Goal: Book appointment/travel/reservation

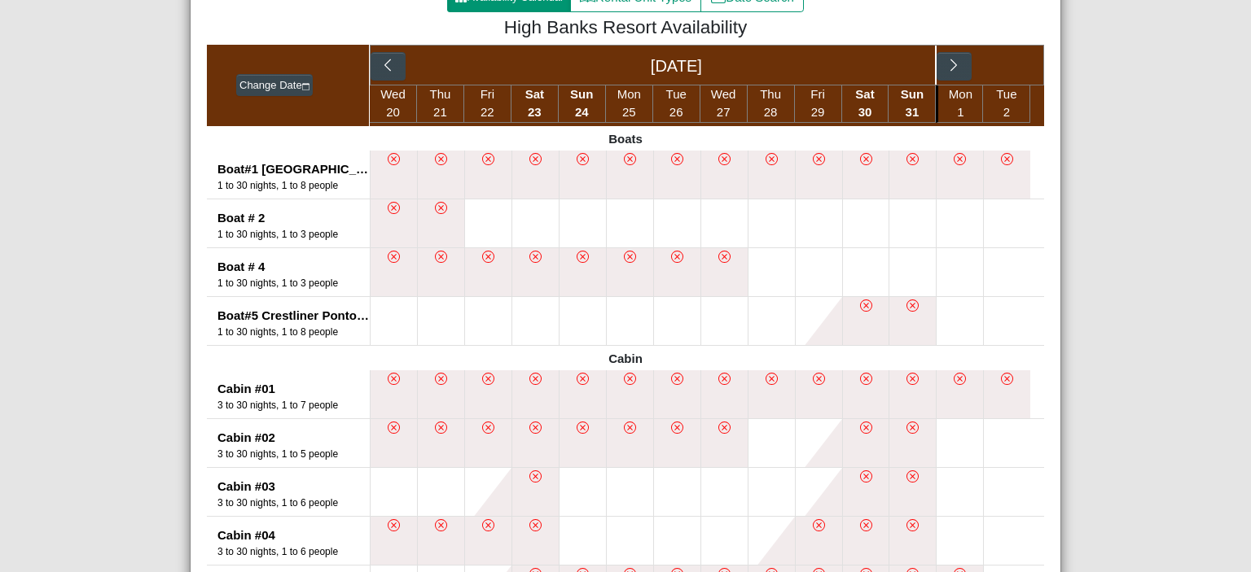
scroll to position [369, 0]
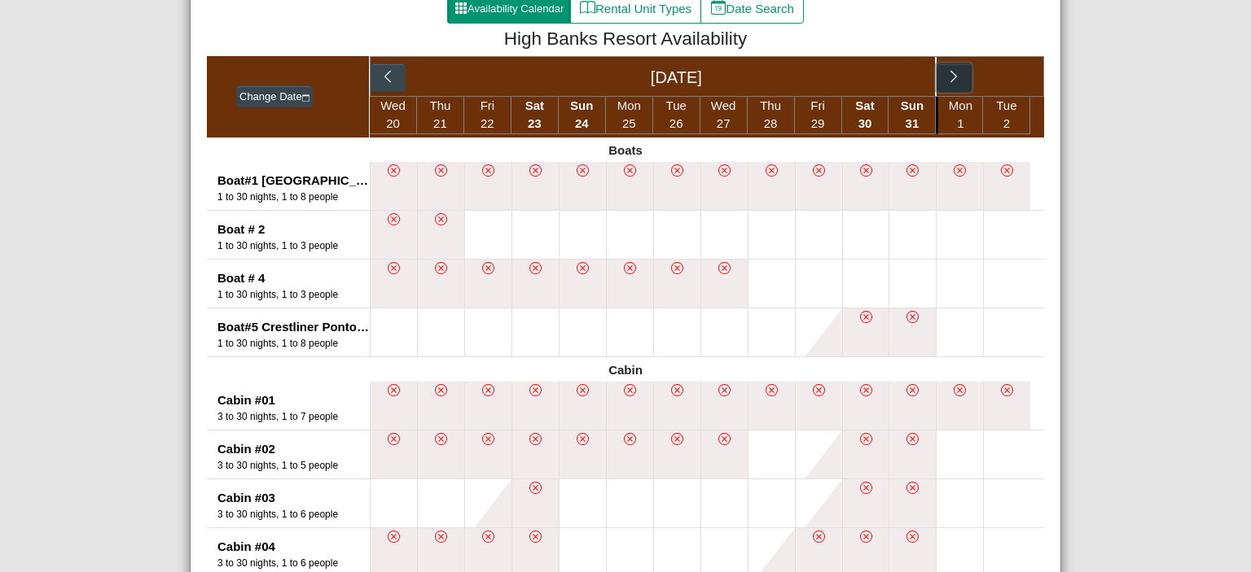
click at [951, 75] on icon "chevron right" at bounding box center [953, 76] width 15 height 15
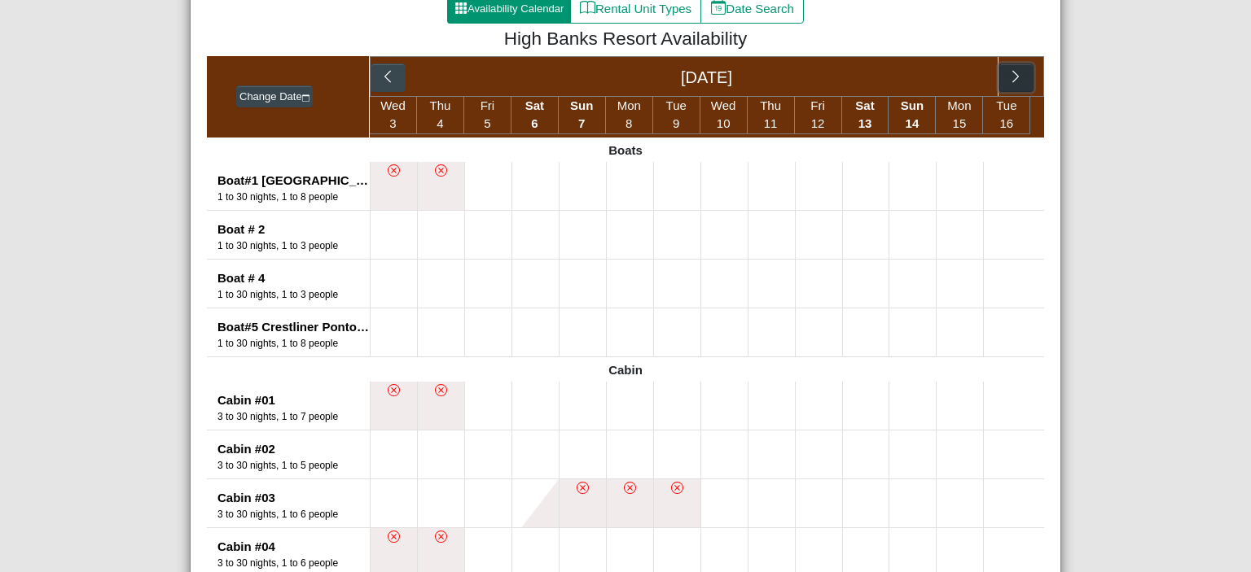
click at [1014, 78] on icon "chevron right" at bounding box center [1015, 76] width 15 height 15
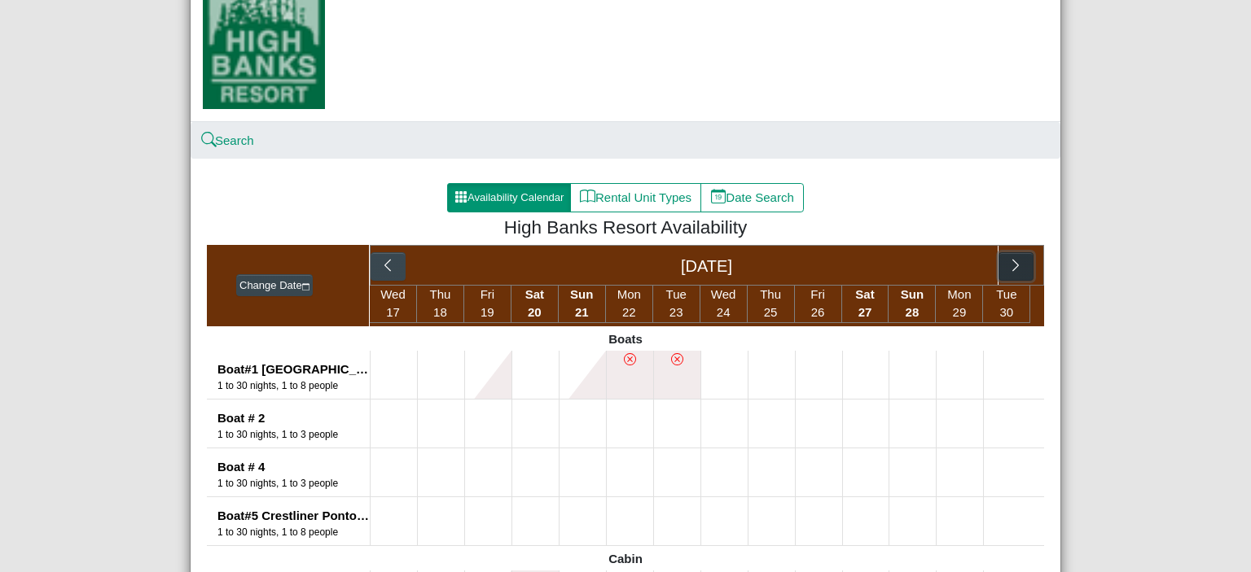
scroll to position [166, 0]
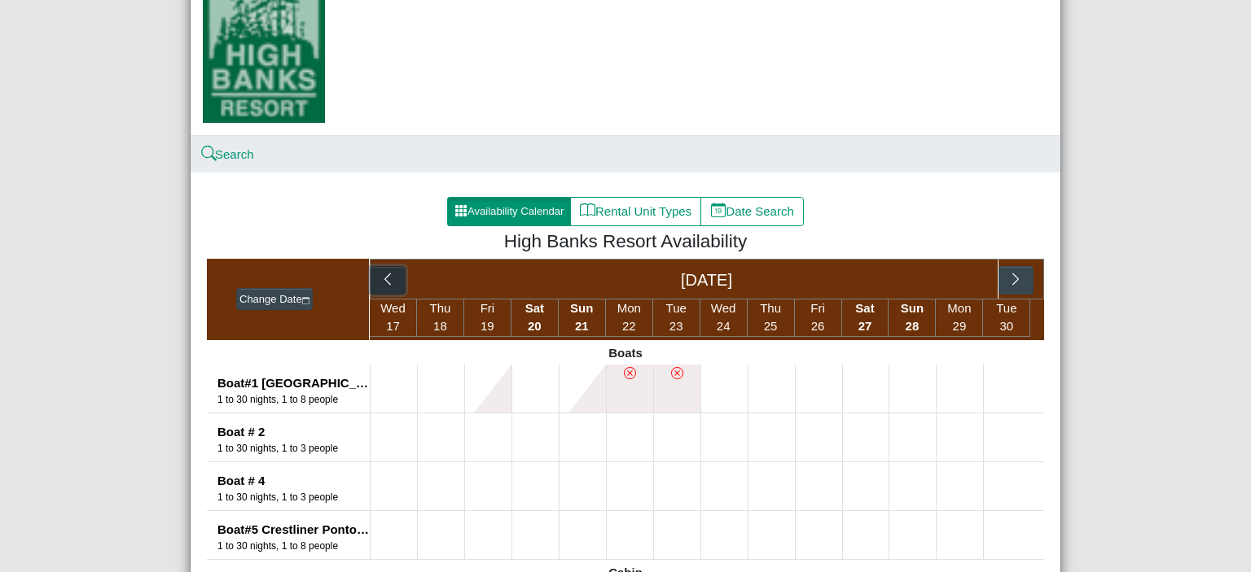
click at [376, 290] on button "button" at bounding box center [387, 280] width 35 height 29
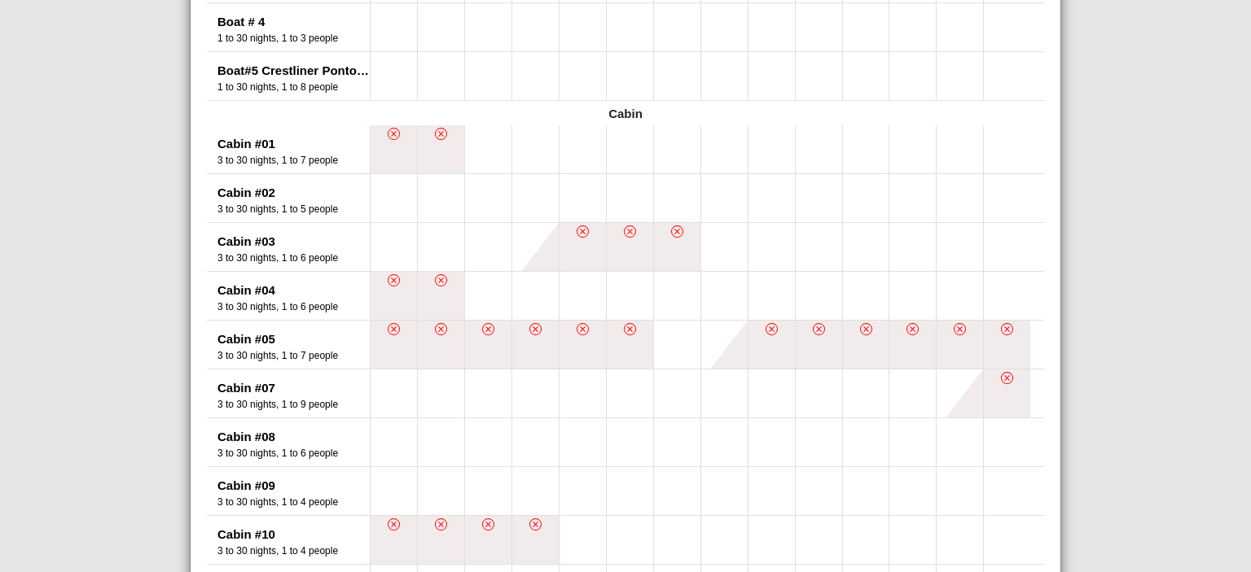
scroll to position [620, 0]
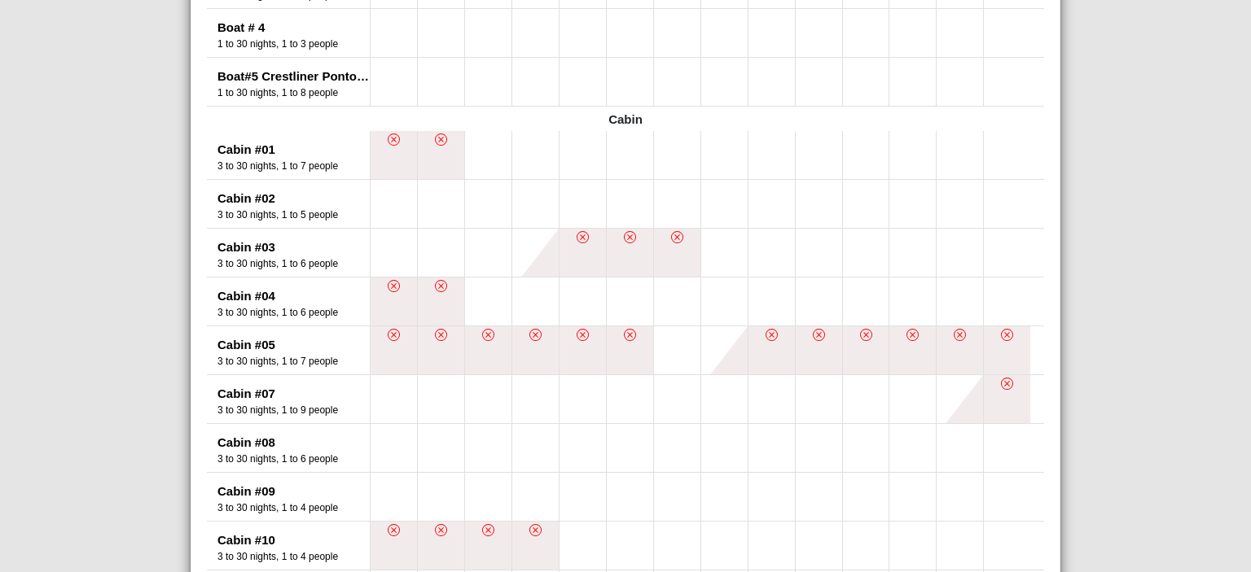
click at [765, 335] on icon "x circle" at bounding box center [771, 335] width 12 height 12
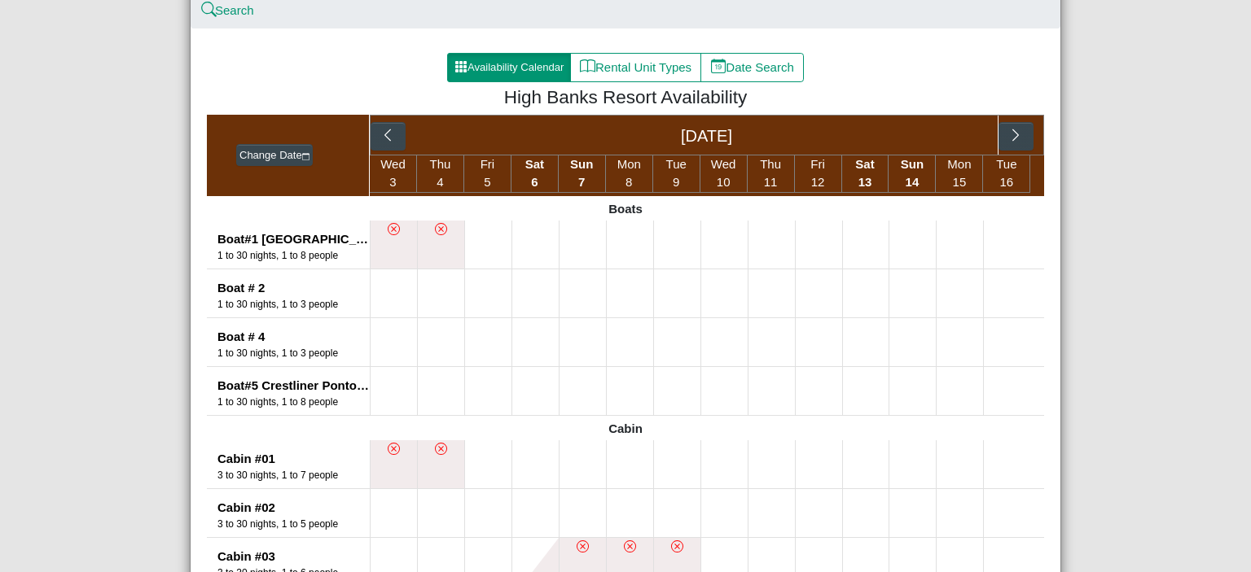
scroll to position [305, 0]
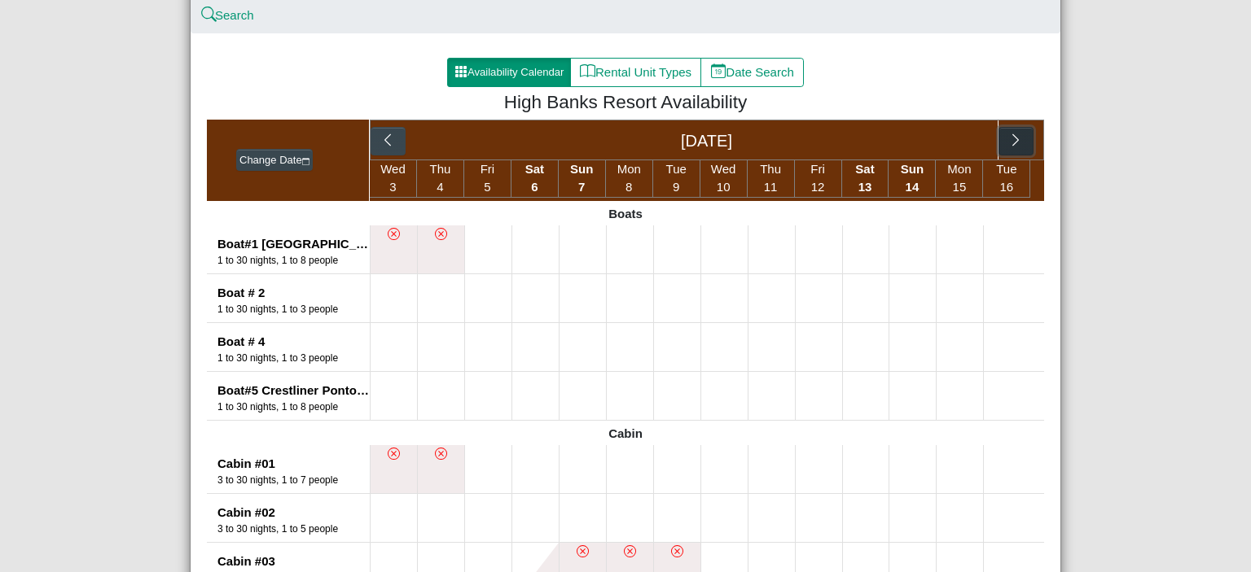
click at [1010, 136] on icon "chevron right" at bounding box center [1015, 140] width 15 height 15
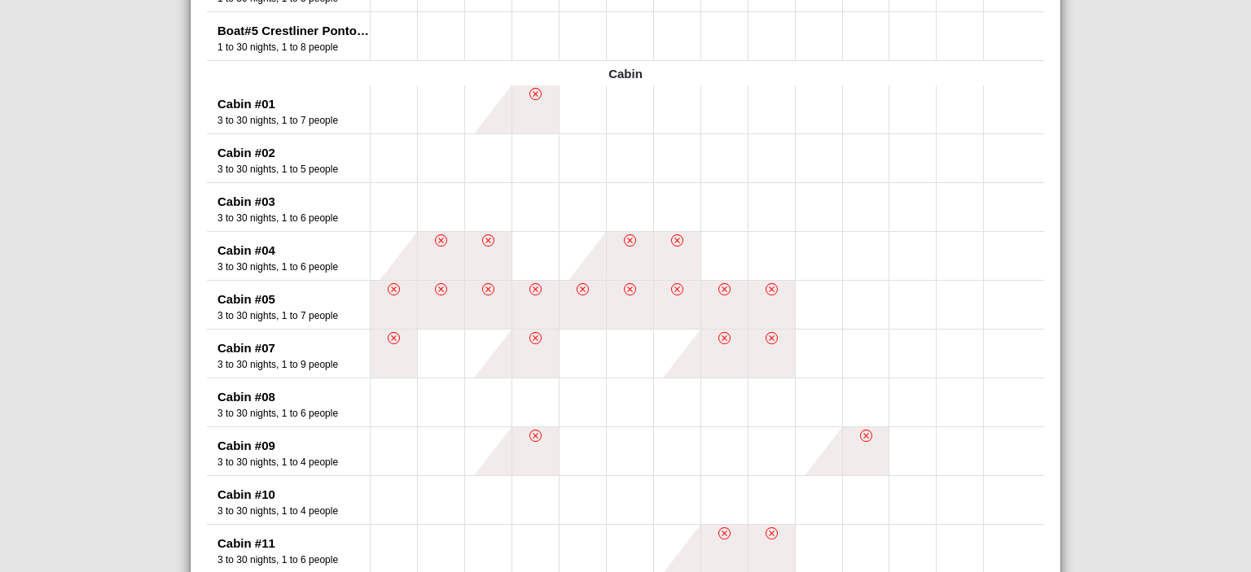
scroll to position [679, 0]
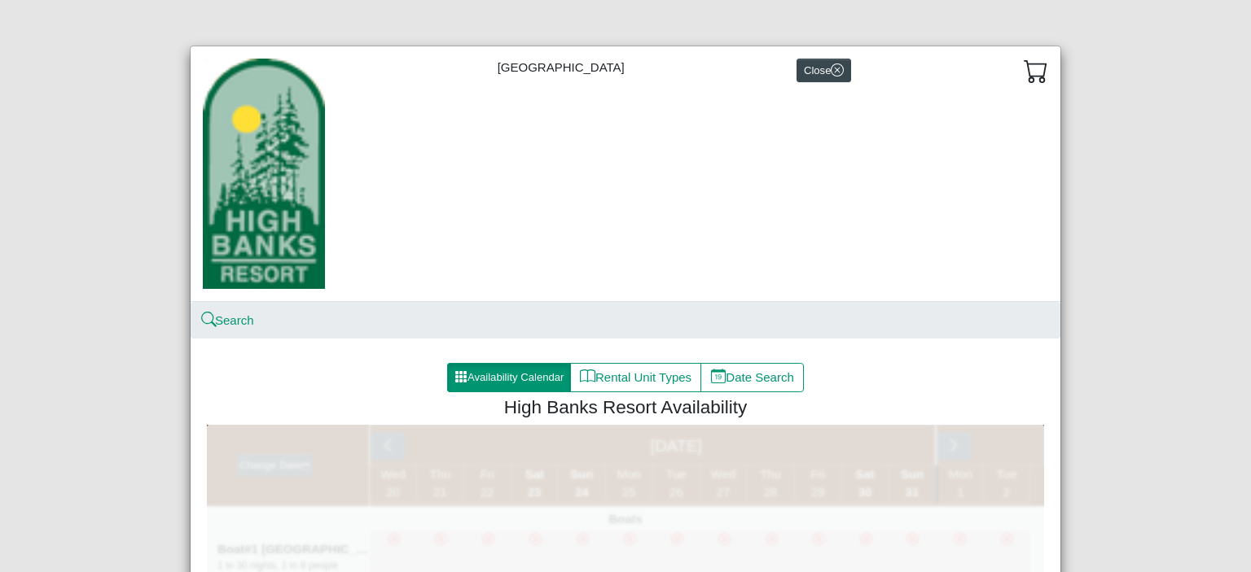
scroll to position [94, 0]
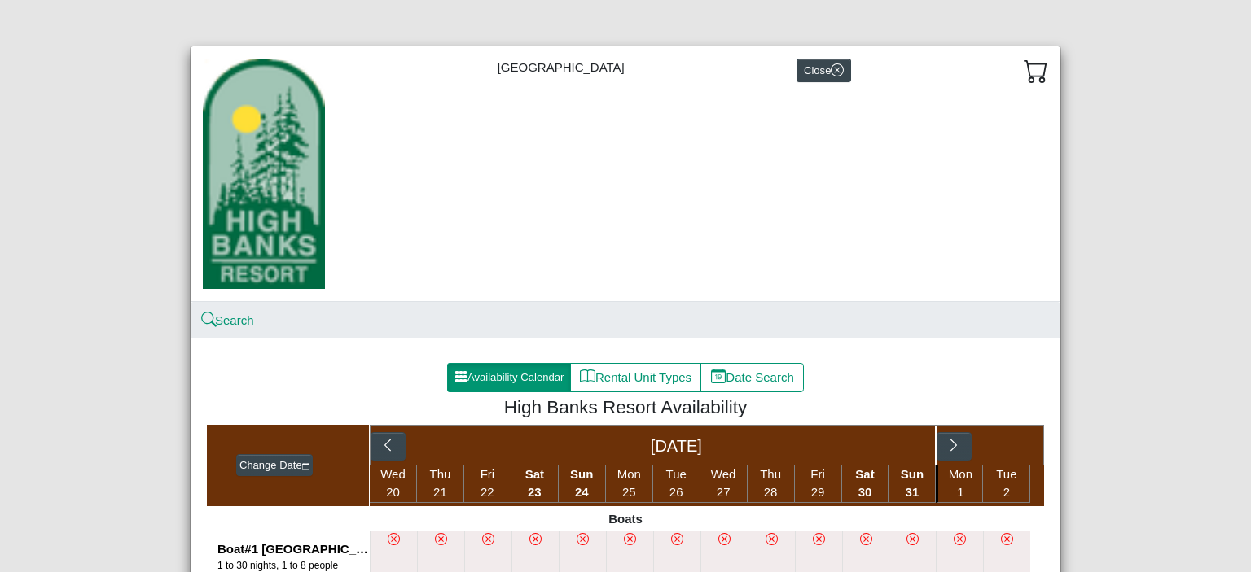
scroll to position [426, 0]
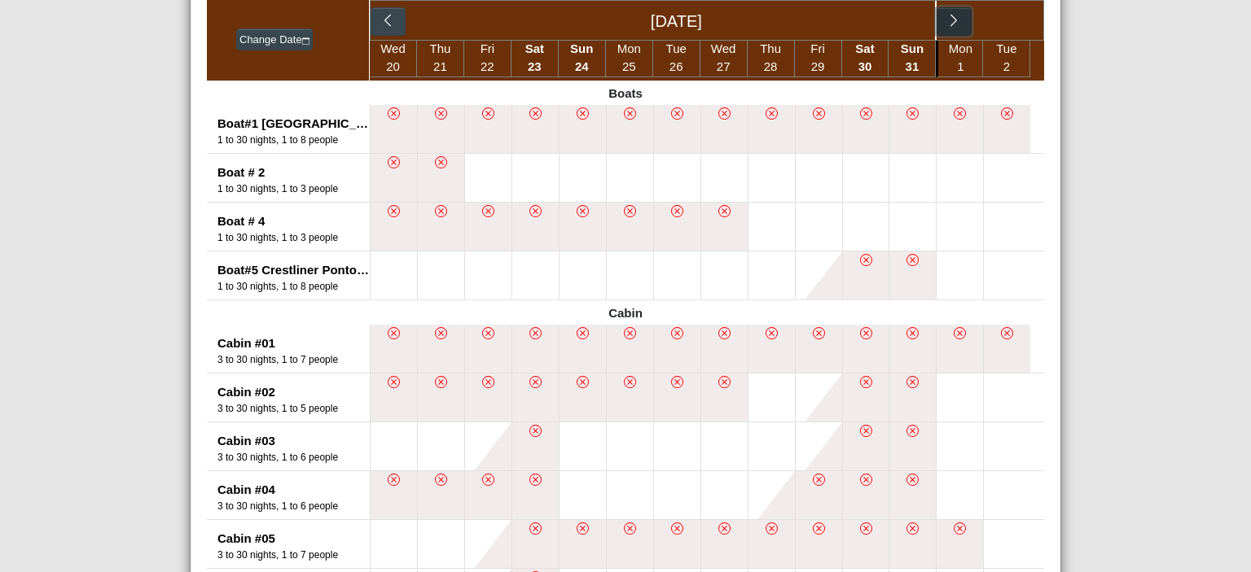
click at [952, 28] on icon "chevron right" at bounding box center [953, 20] width 15 height 15
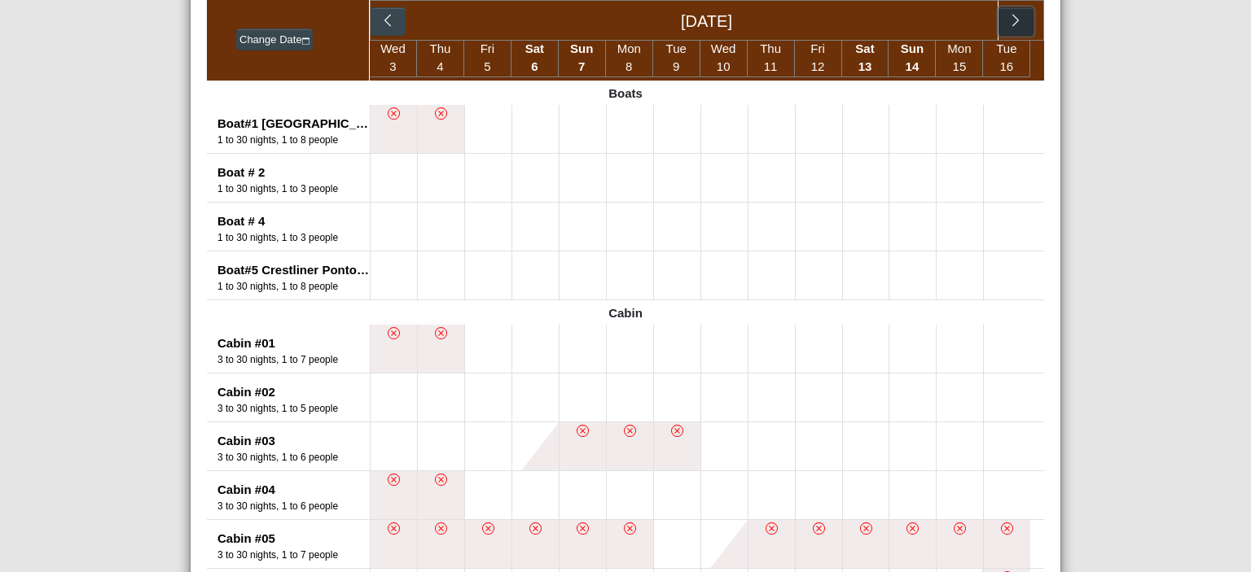
click at [1010, 34] on button "button" at bounding box center [1015, 21] width 35 height 29
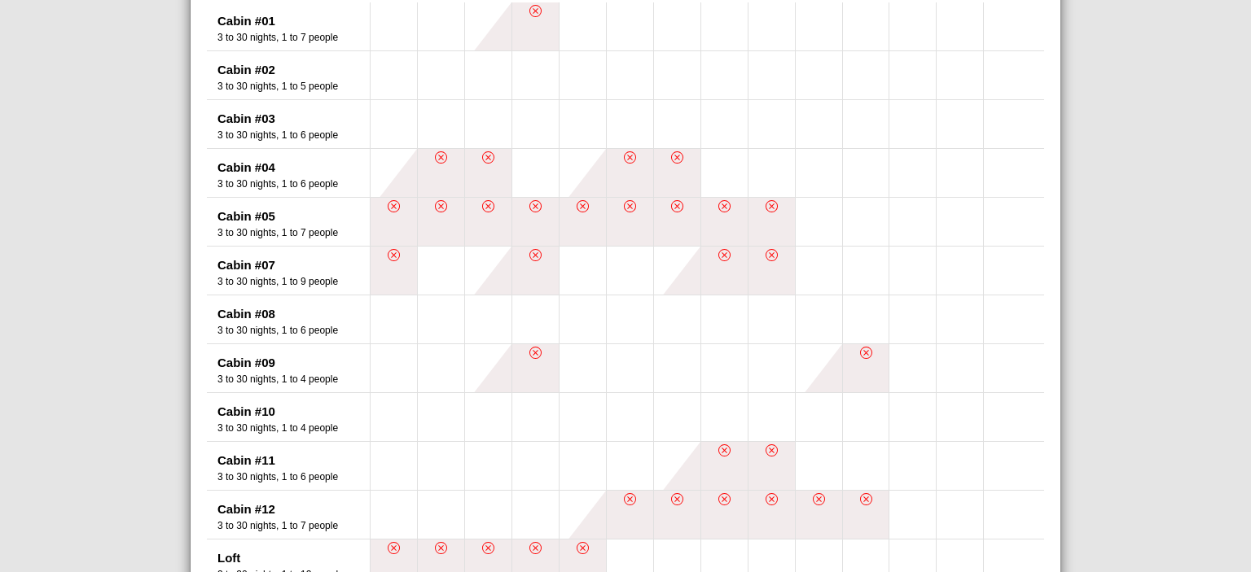
scroll to position [751, 0]
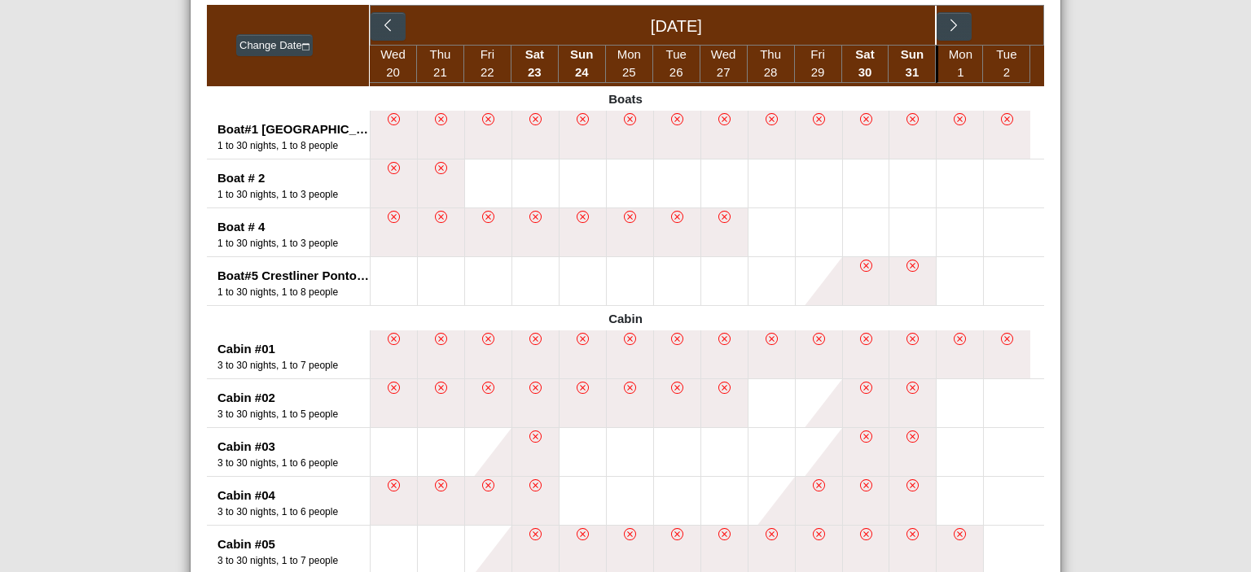
scroll to position [434, 0]
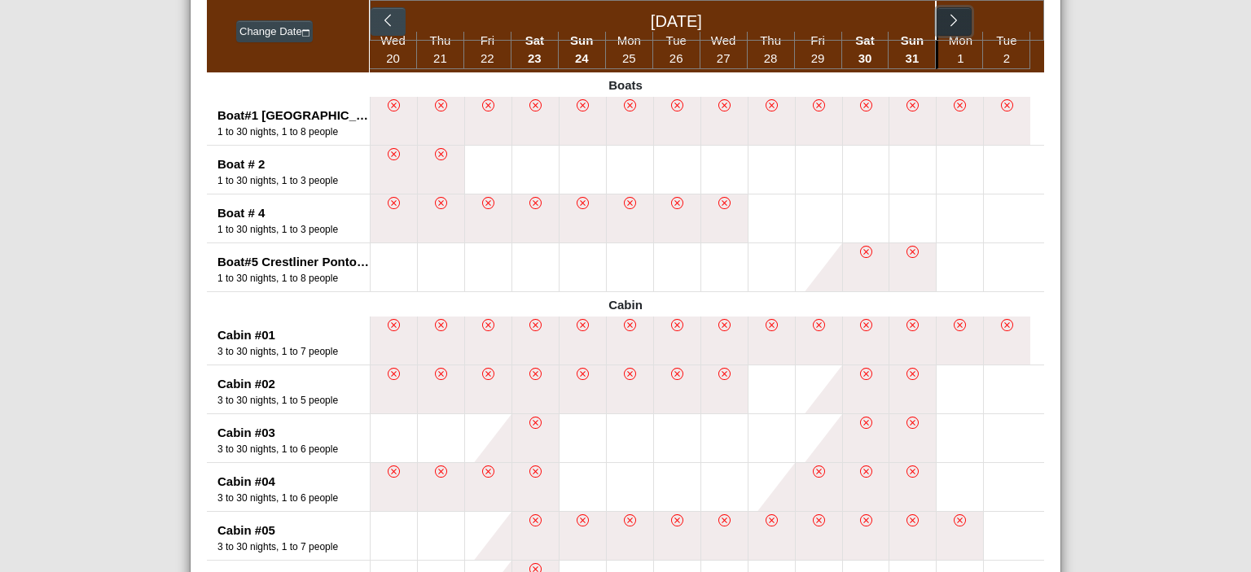
click at [951, 18] on icon "chevron right" at bounding box center [953, 20] width 15 height 15
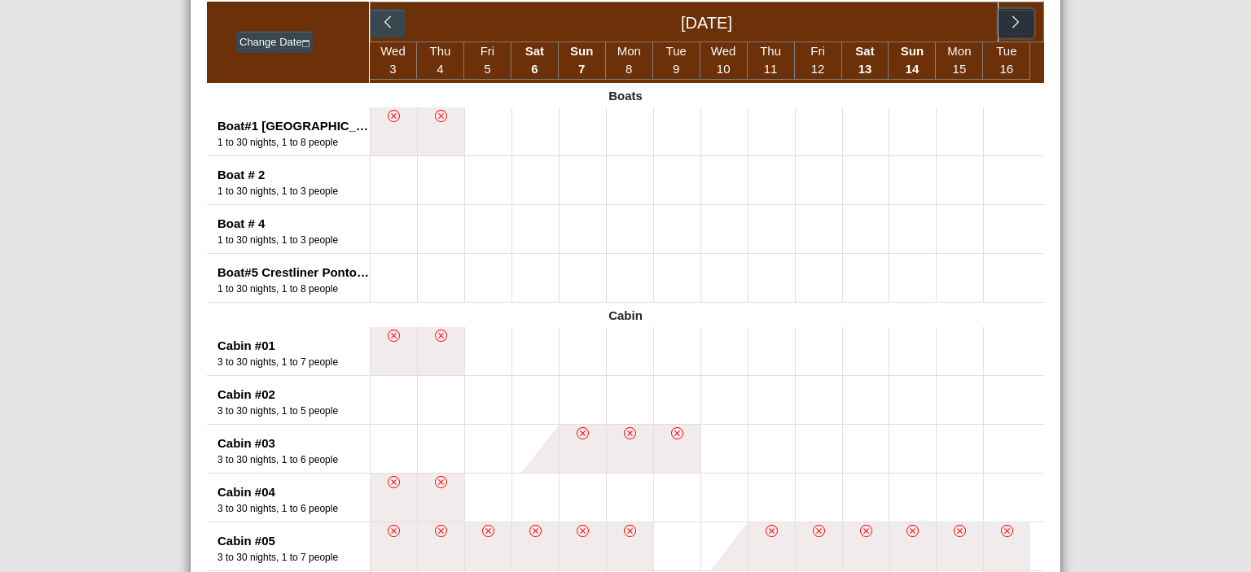
scroll to position [421, 0]
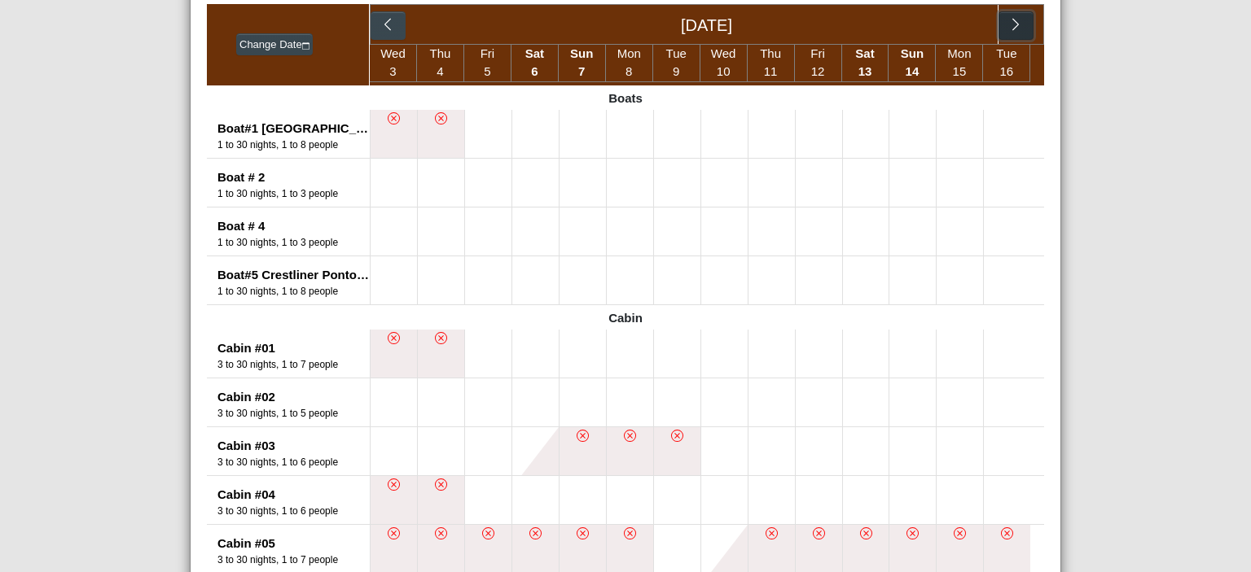
click at [1007, 15] on button "button" at bounding box center [1015, 25] width 35 height 29
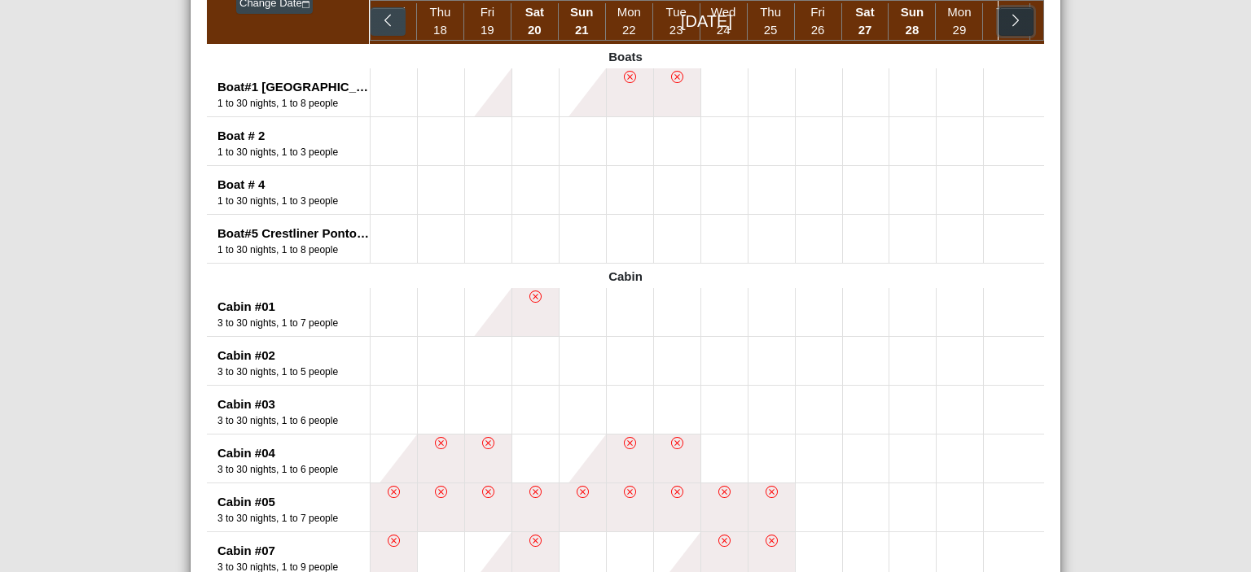
scroll to position [0, 0]
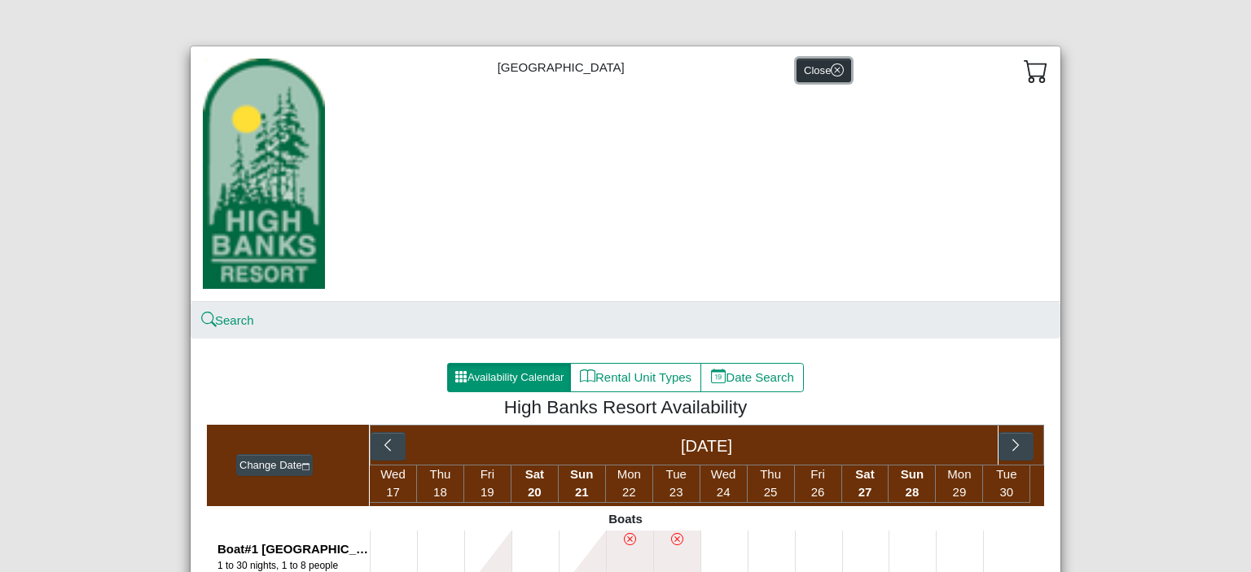
click at [834, 72] on icon "x circle" at bounding box center [837, 70] width 6 height 6
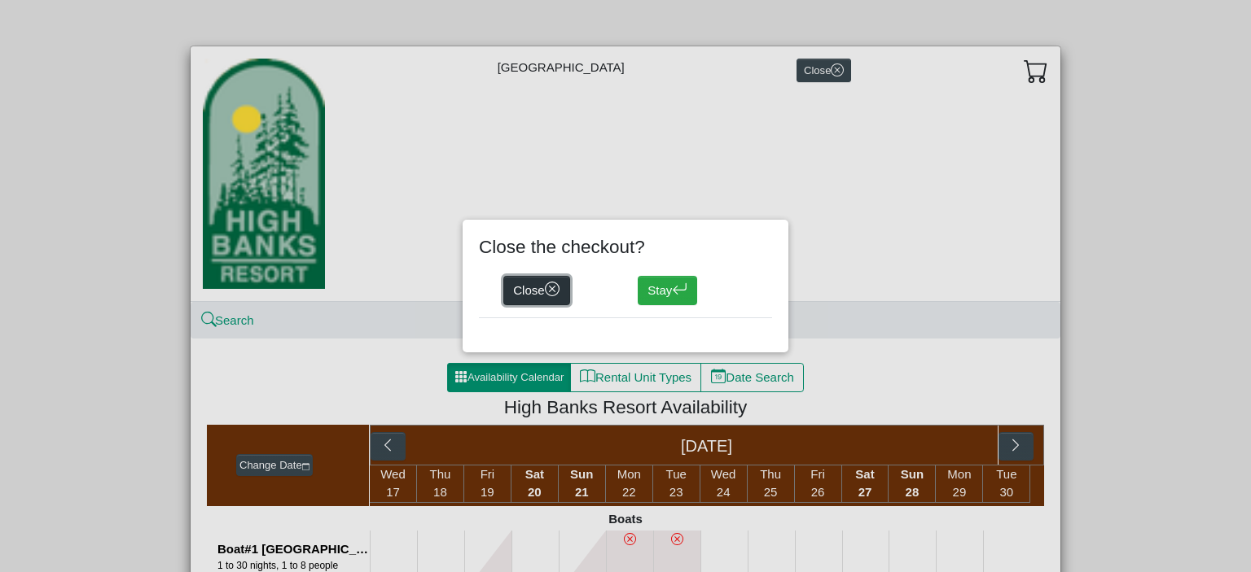
click at [523, 291] on button "Close" at bounding box center [536, 290] width 67 height 29
